Goal: Use online tool/utility: Utilize a website feature to perform a specific function

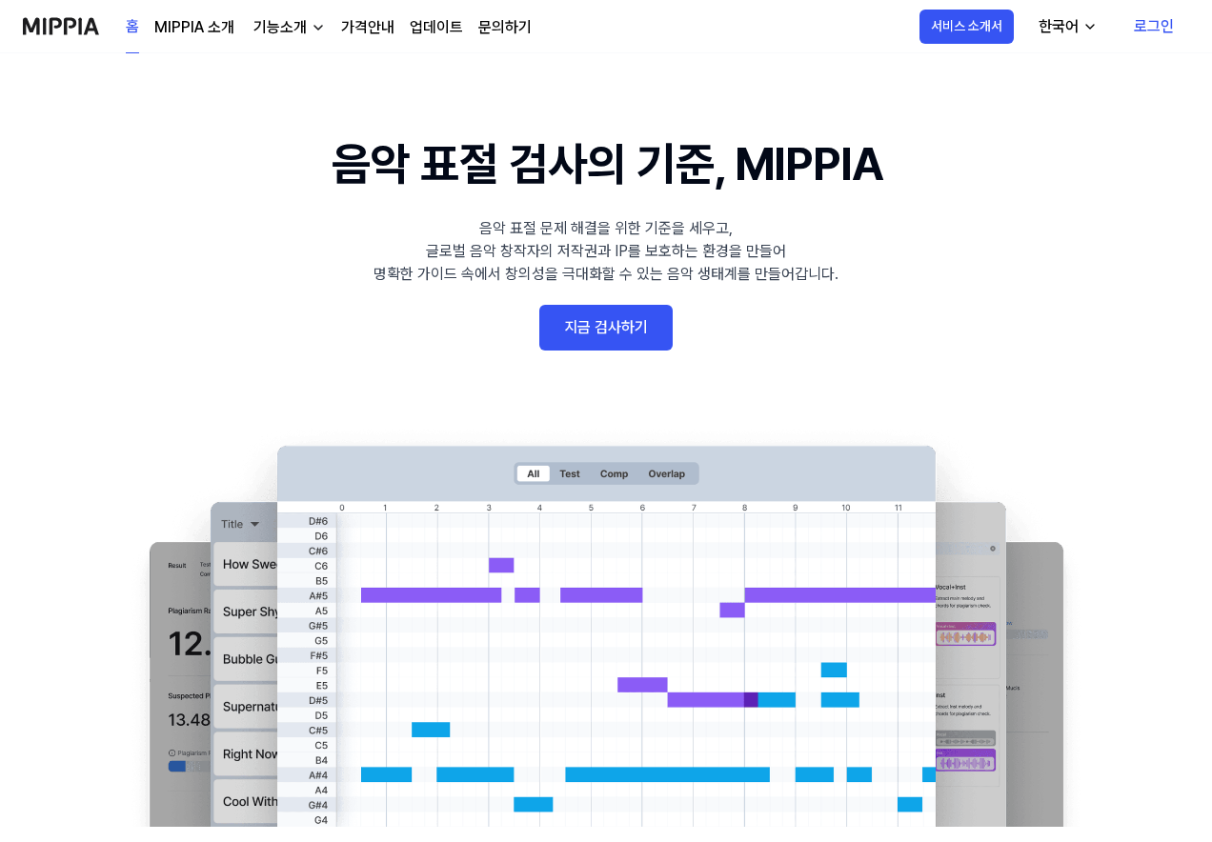
click at [1143, 21] on link "로그인" at bounding box center [1153, 26] width 70 height 53
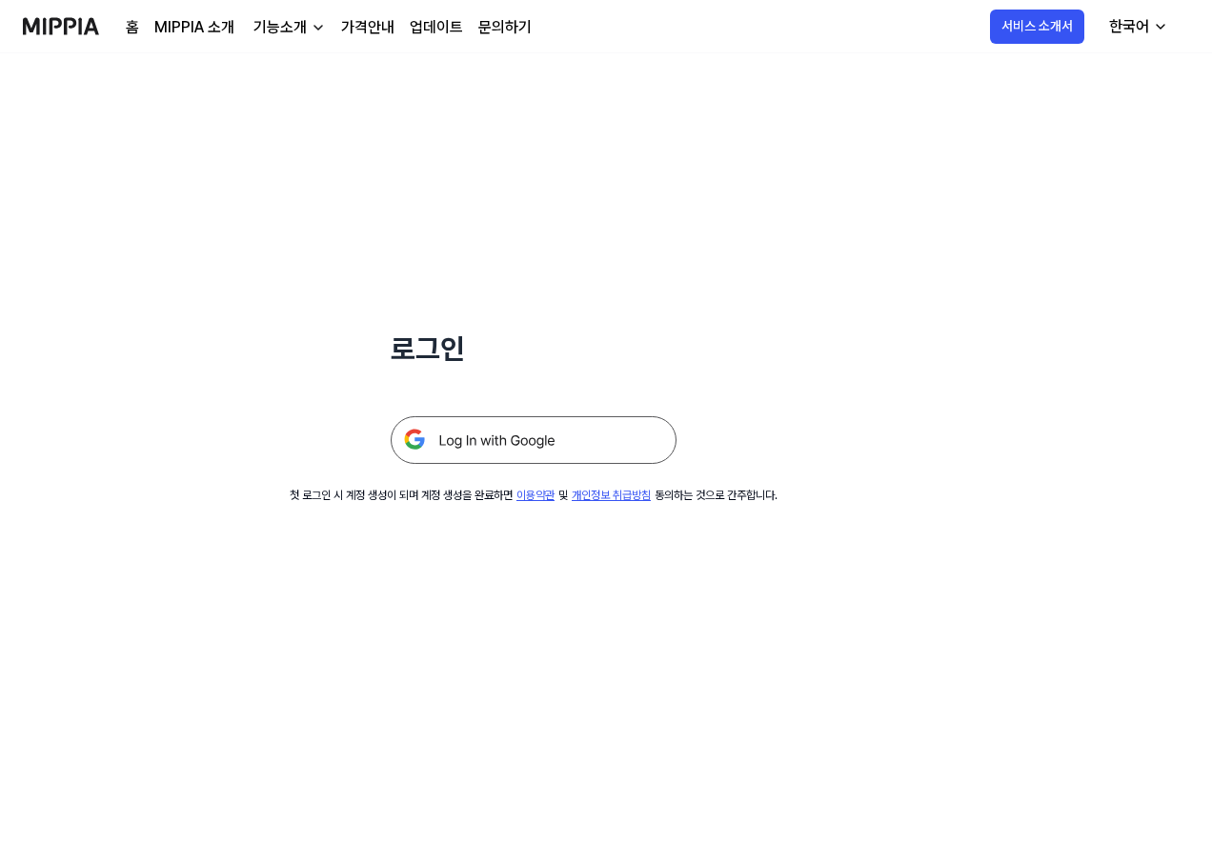
click at [490, 439] on img at bounding box center [534, 440] width 286 height 48
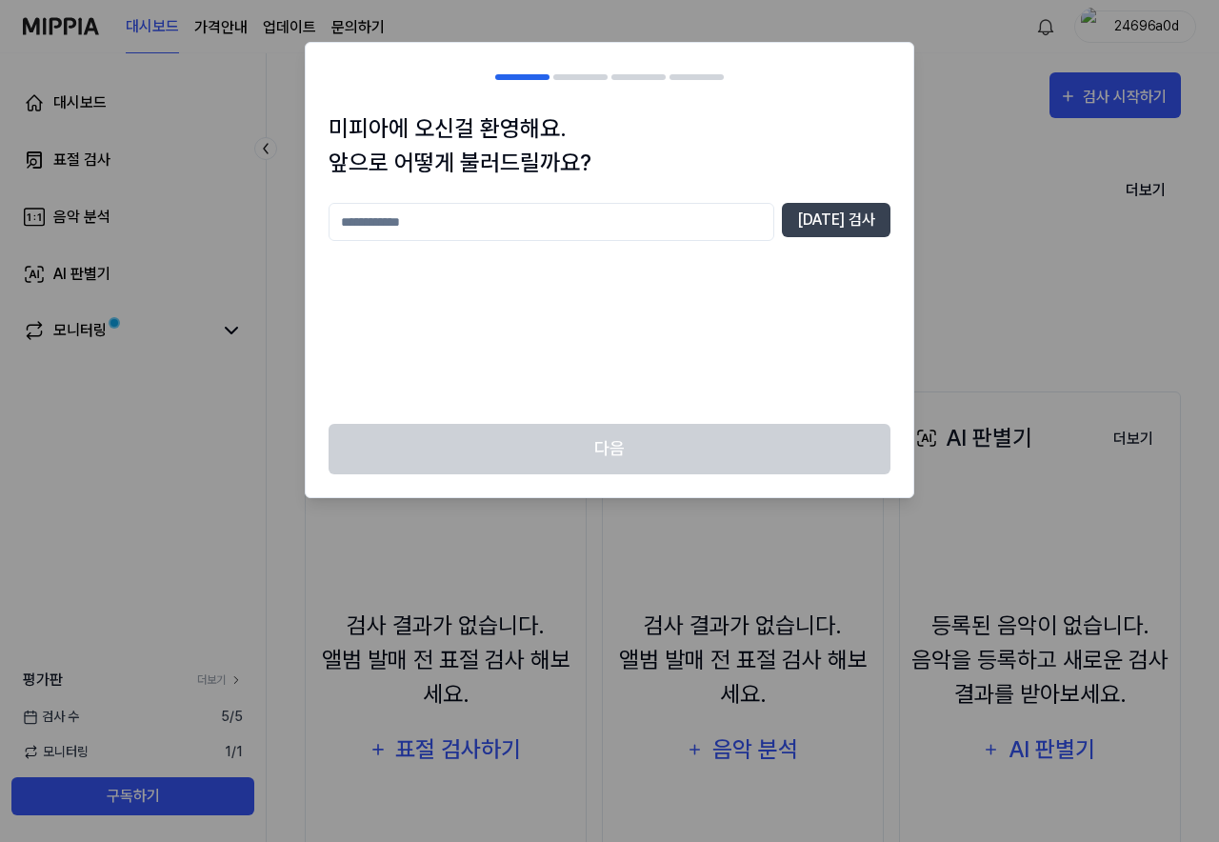
click at [658, 221] on input "text" at bounding box center [552, 222] width 446 height 38
type input "*"
type input "***"
click at [864, 218] on button "[DATE] 검사" at bounding box center [836, 220] width 109 height 34
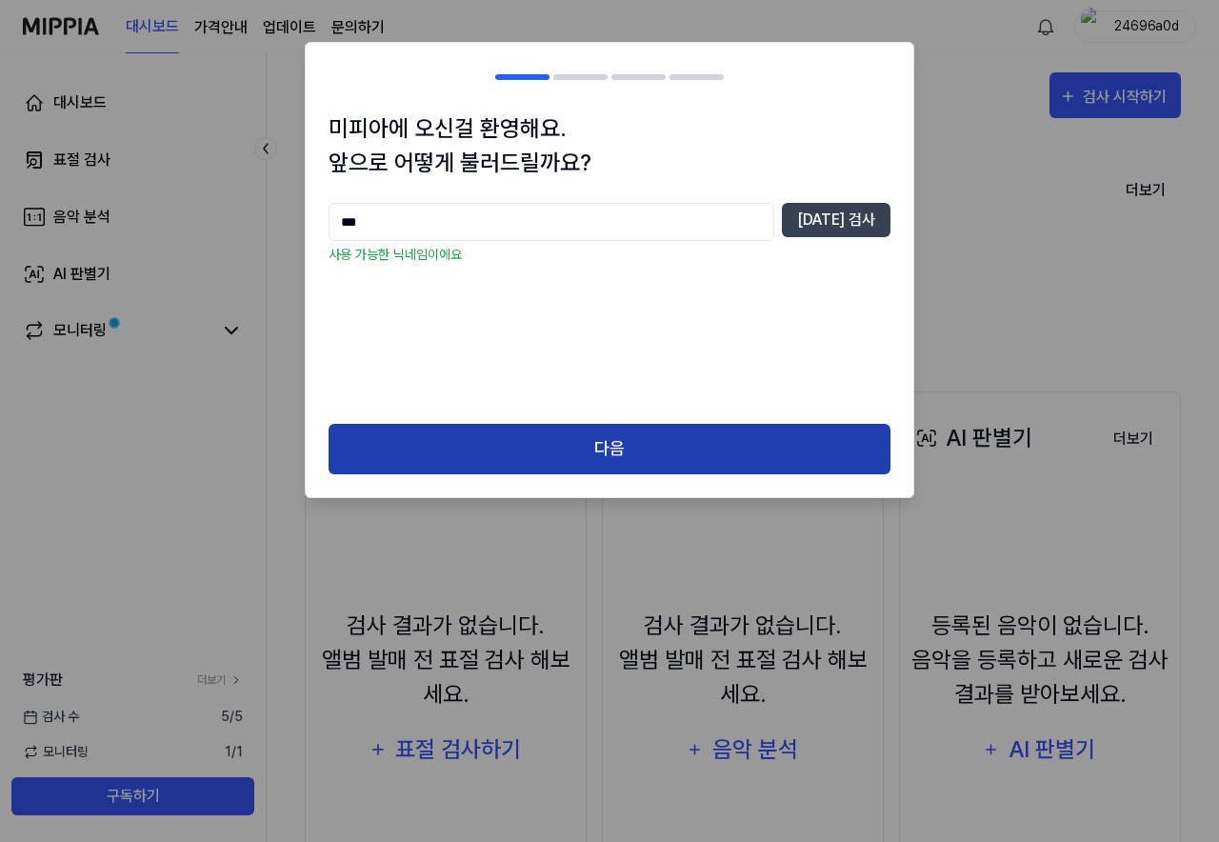
click at [675, 440] on button "다음" at bounding box center [610, 449] width 562 height 50
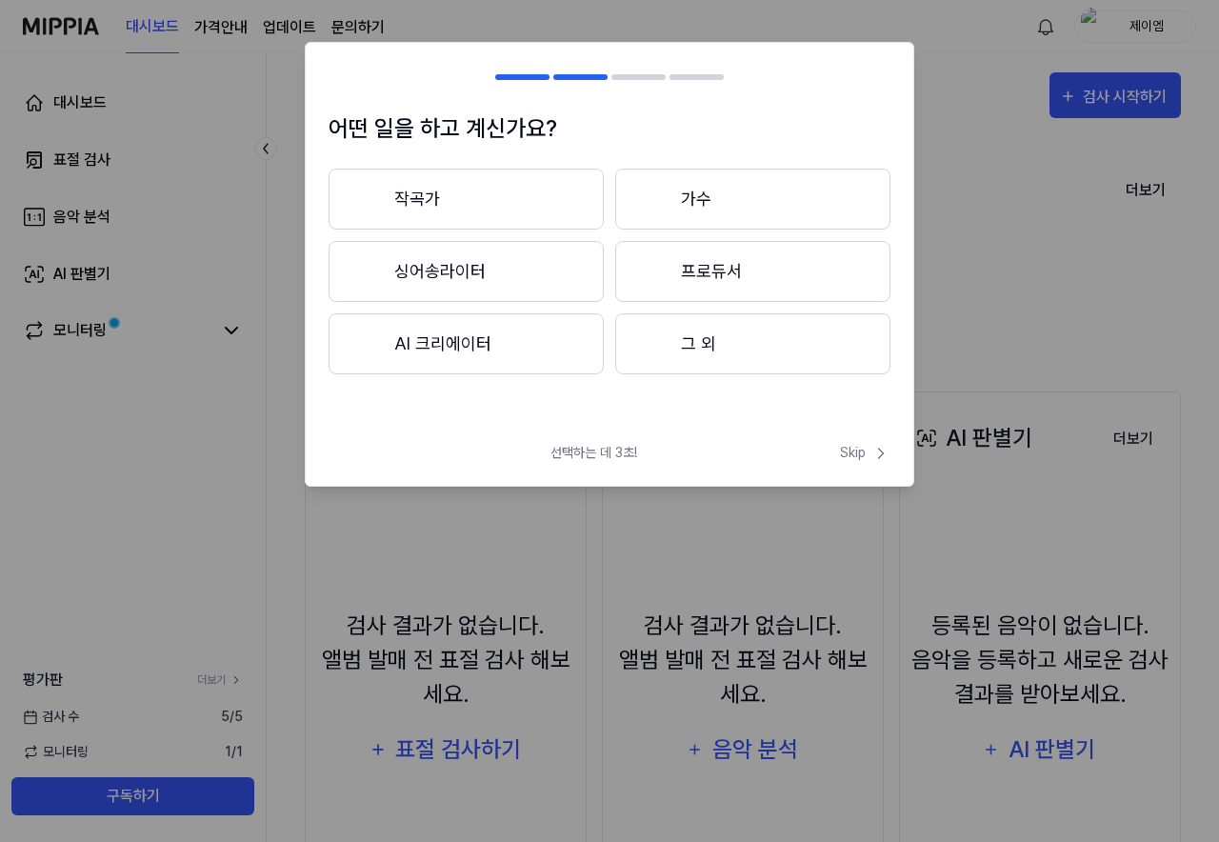
click at [525, 196] on button "작곡가" at bounding box center [466, 199] width 275 height 61
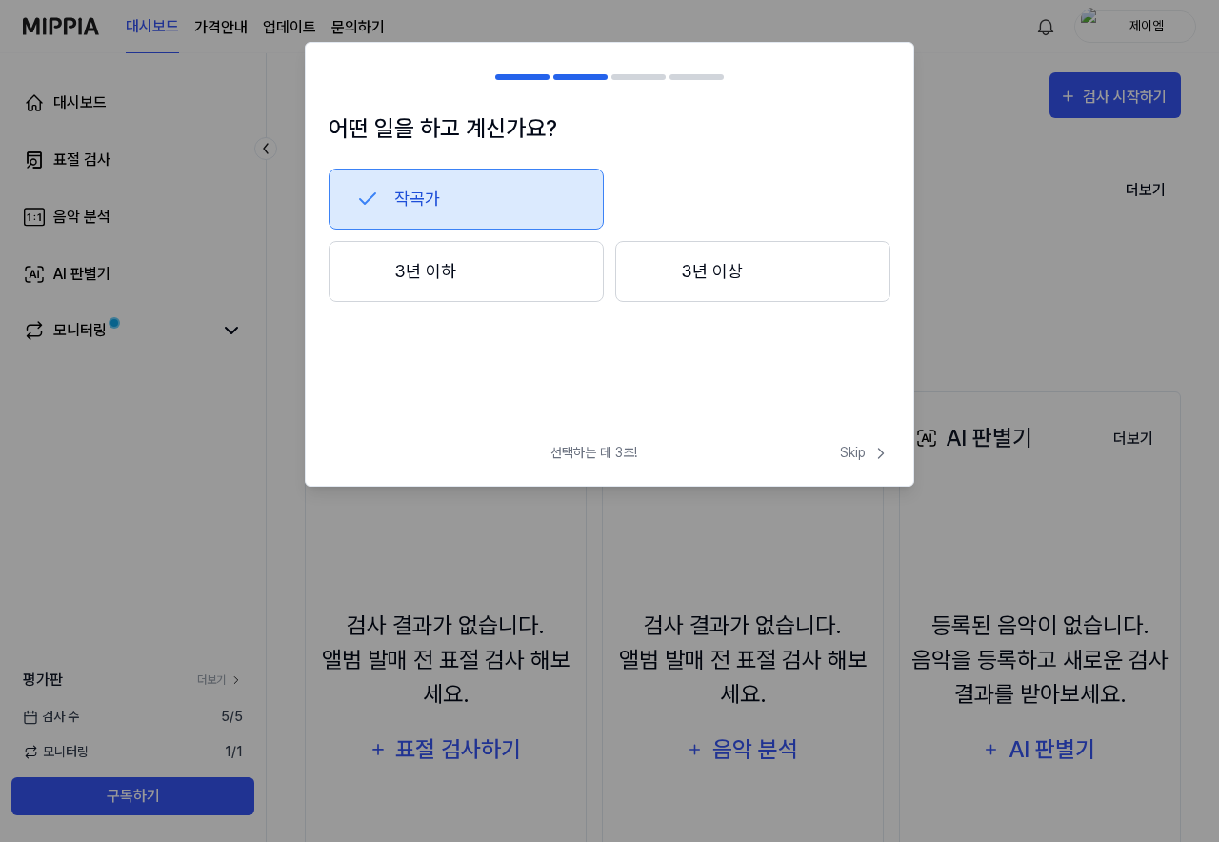
click at [663, 272] on div at bounding box center [654, 271] width 23 height 23
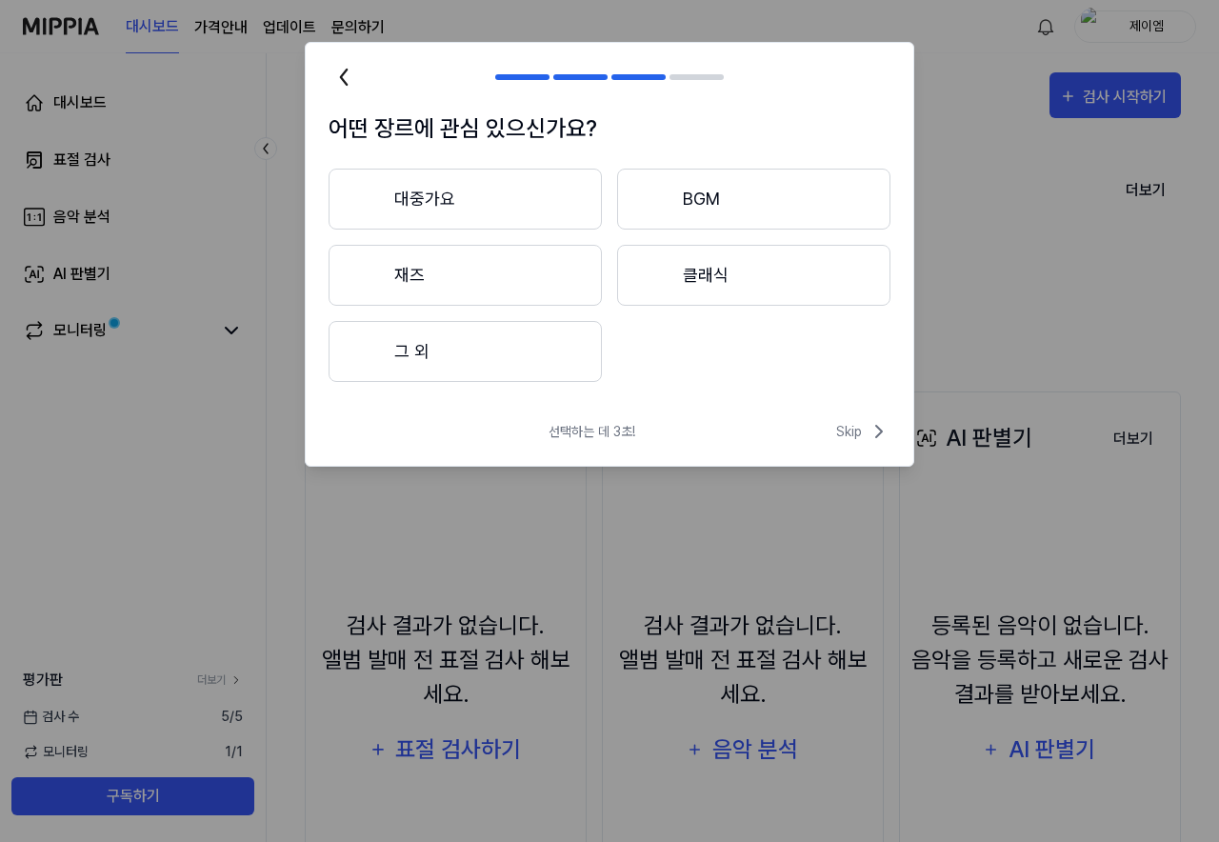
click at [704, 210] on button "BGM" at bounding box center [753, 199] width 273 height 61
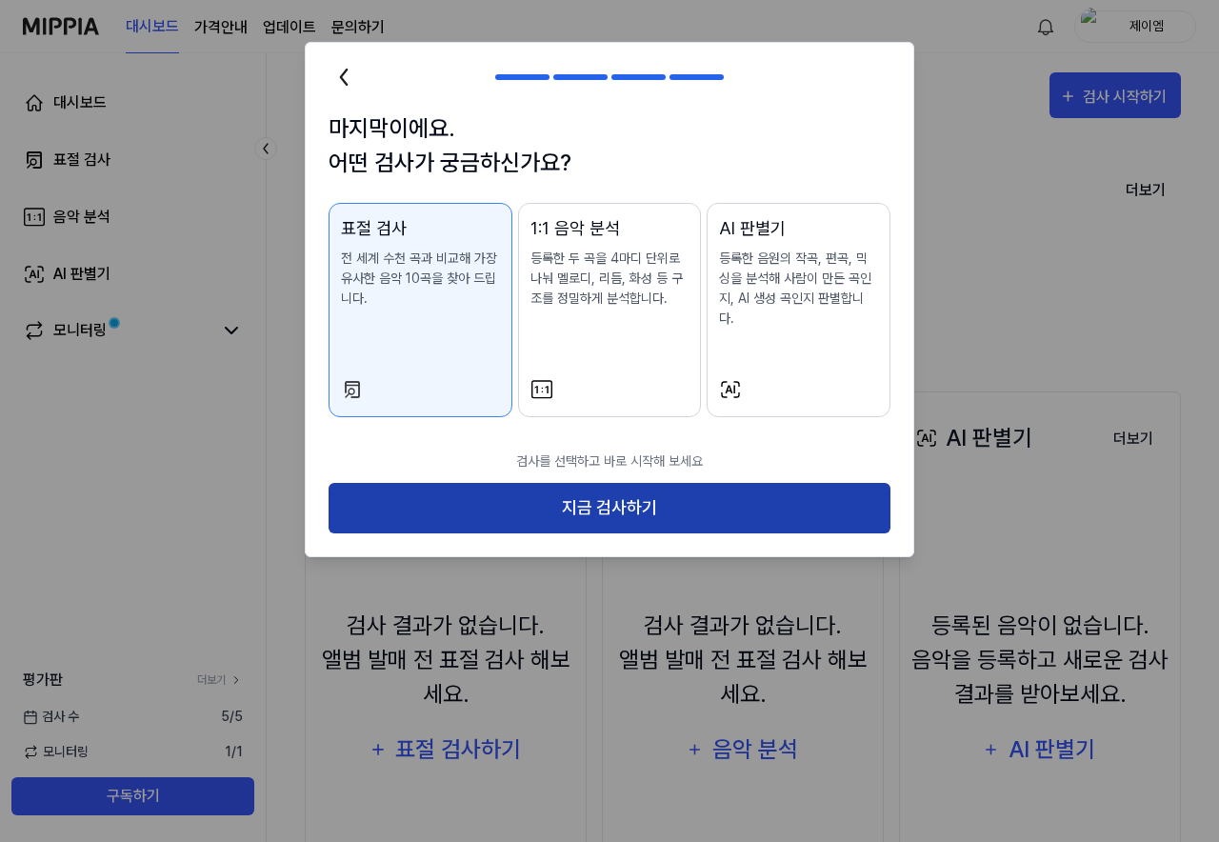
click at [587, 490] on button "지금 검사하기" at bounding box center [610, 508] width 562 height 50
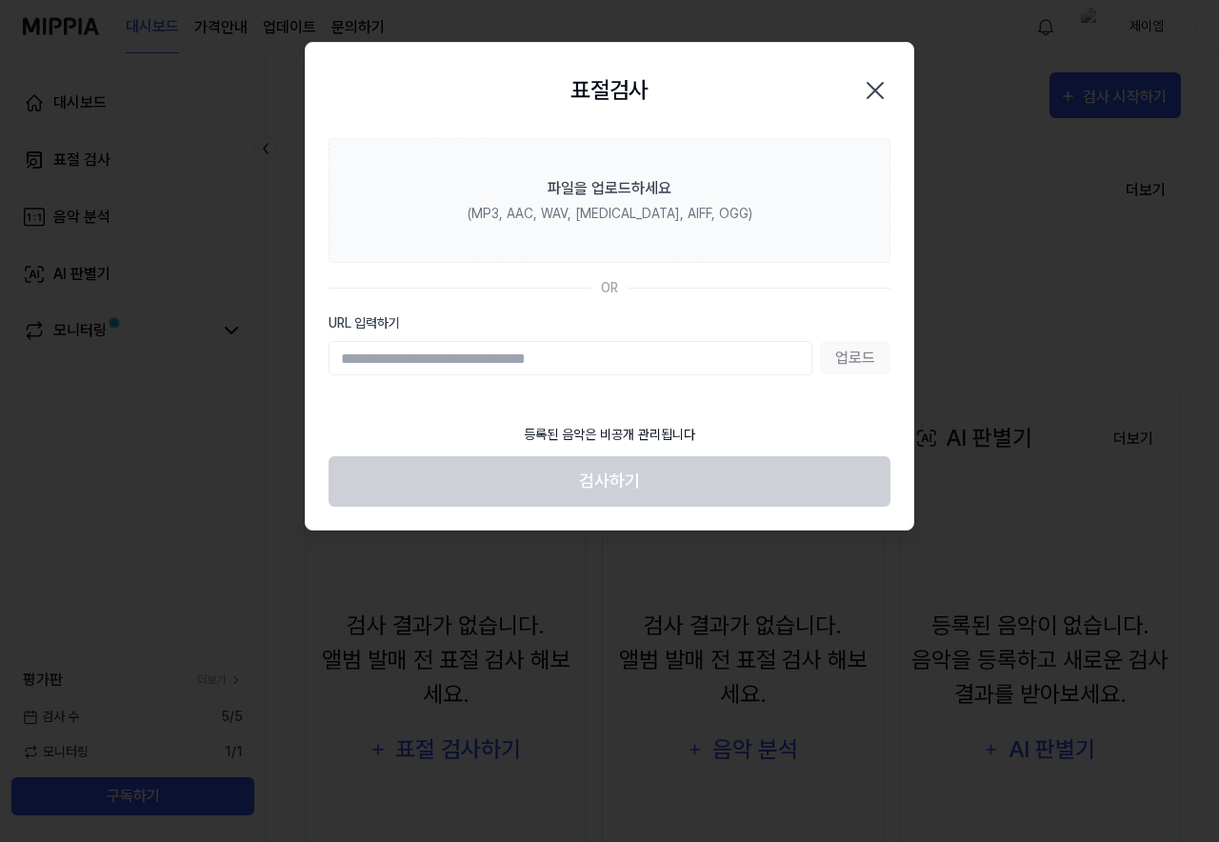
click at [876, 99] on icon "button" at bounding box center [875, 90] width 30 height 30
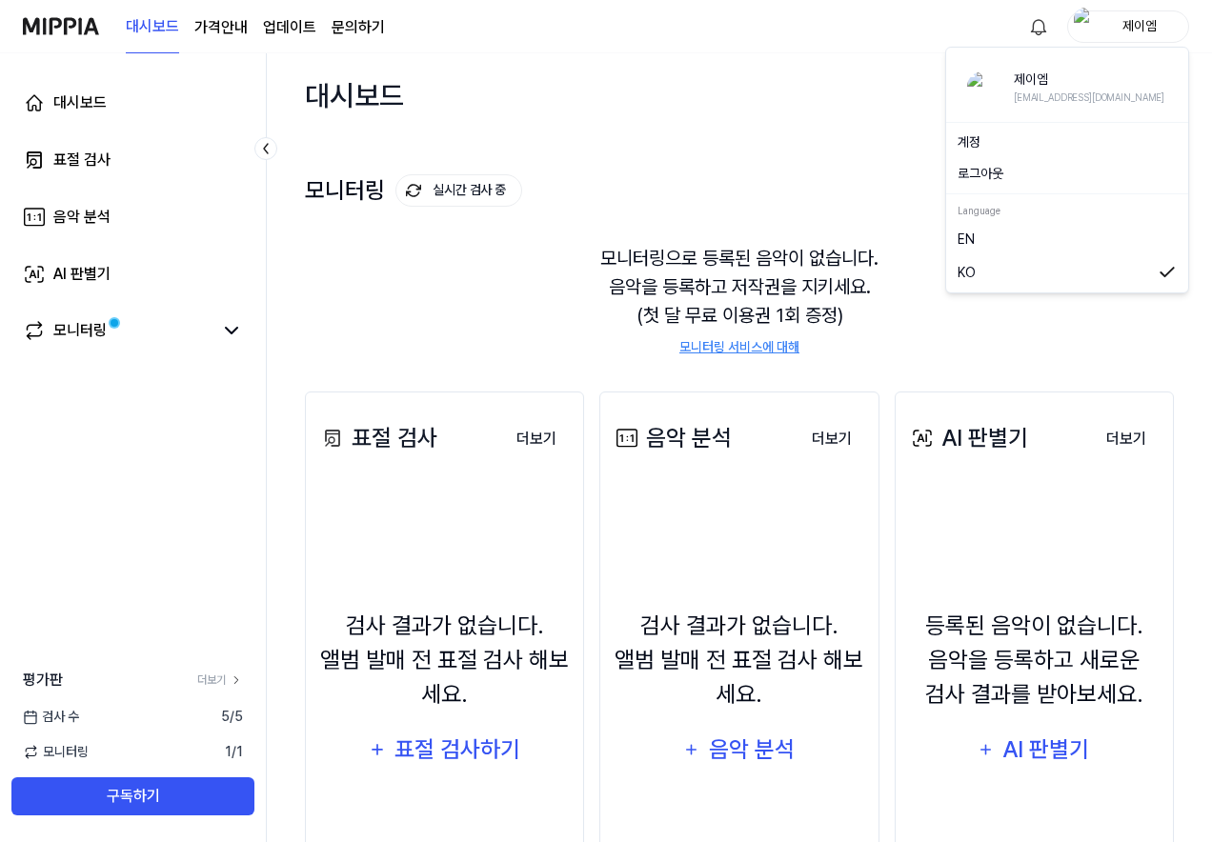
click at [1123, 25] on div "제이엠" at bounding box center [1139, 25] width 74 height 21
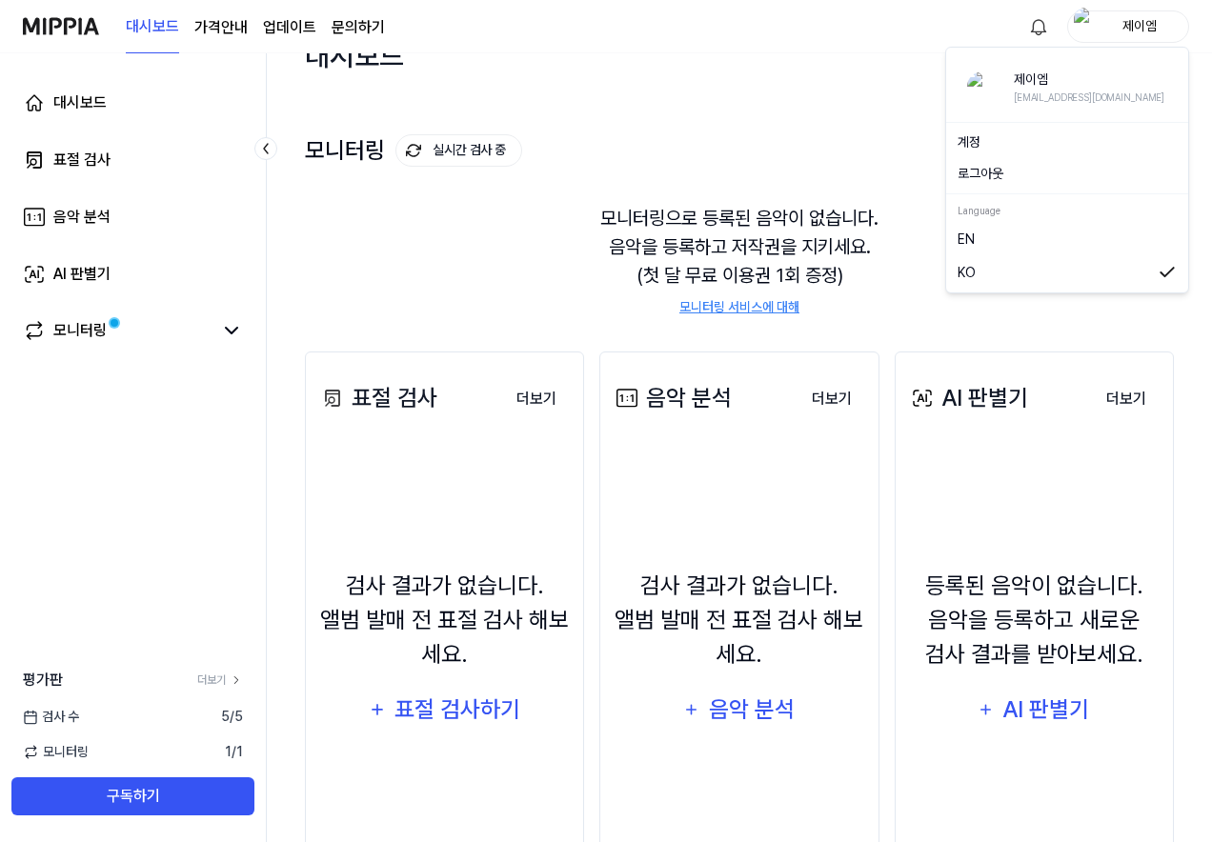
scroll to position [41, 0]
click at [821, 363] on div "음악 분석 더보기 음악 분석 검사 결과가 없습니다. 앨범 발매 전 표절 검사 해보세요. 음악 분석 더보기" at bounding box center [738, 637] width 279 height 572
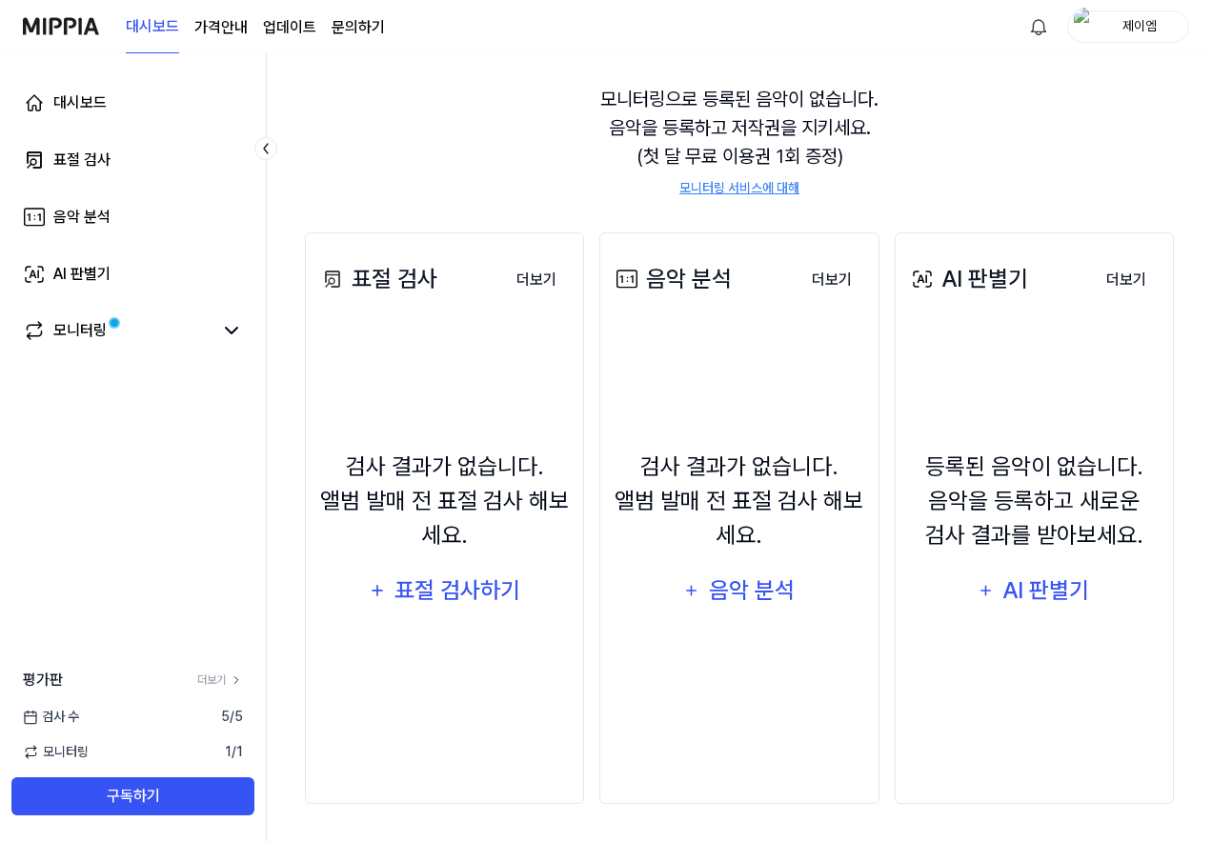
scroll to position [0, 0]
